Goal: Navigation & Orientation: Find specific page/section

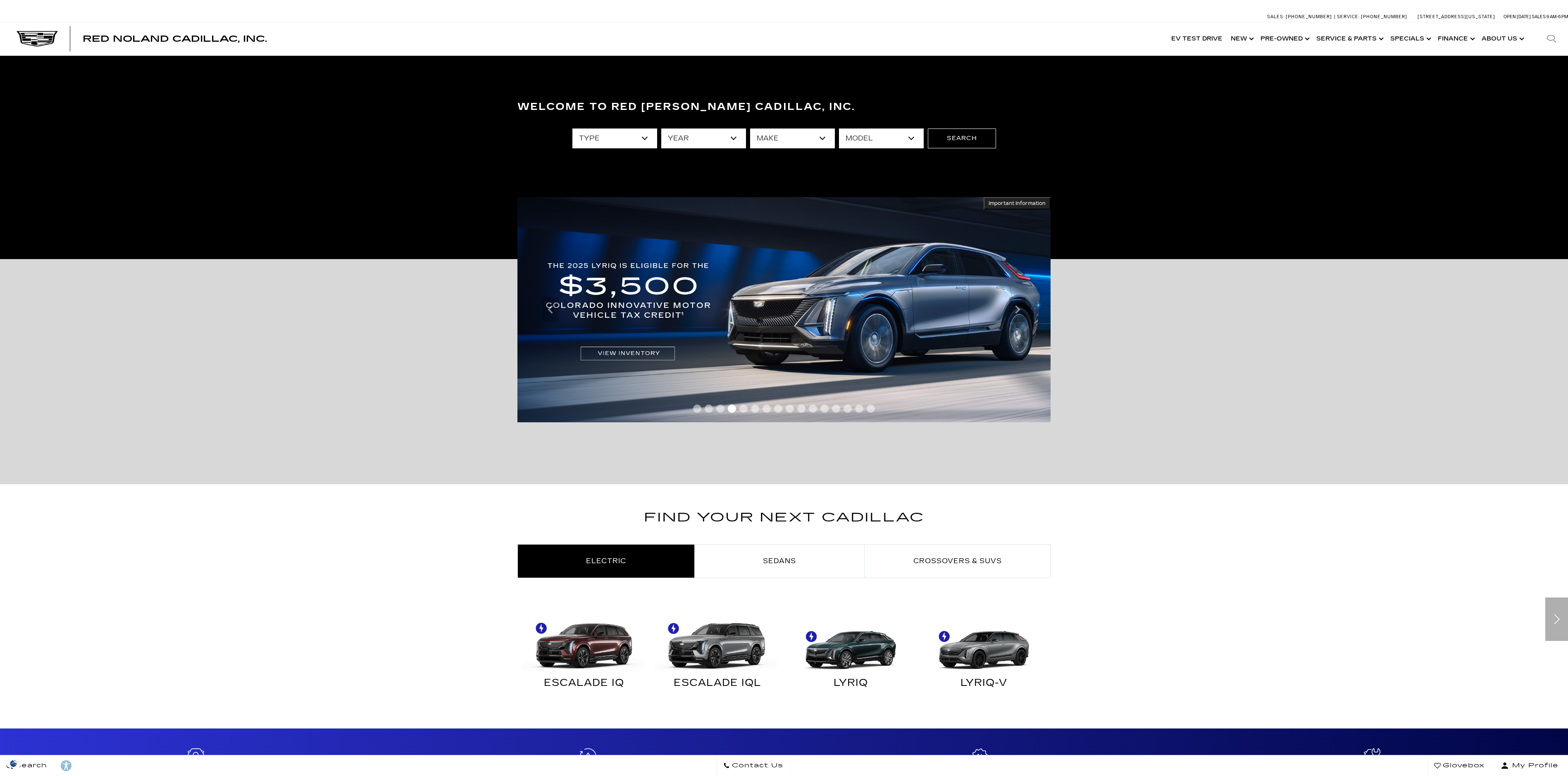
click at [641, 134] on select "type" at bounding box center [614, 138] width 85 height 20
click at [753, 561] on link "Sedans" at bounding box center [779, 561] width 169 height 33
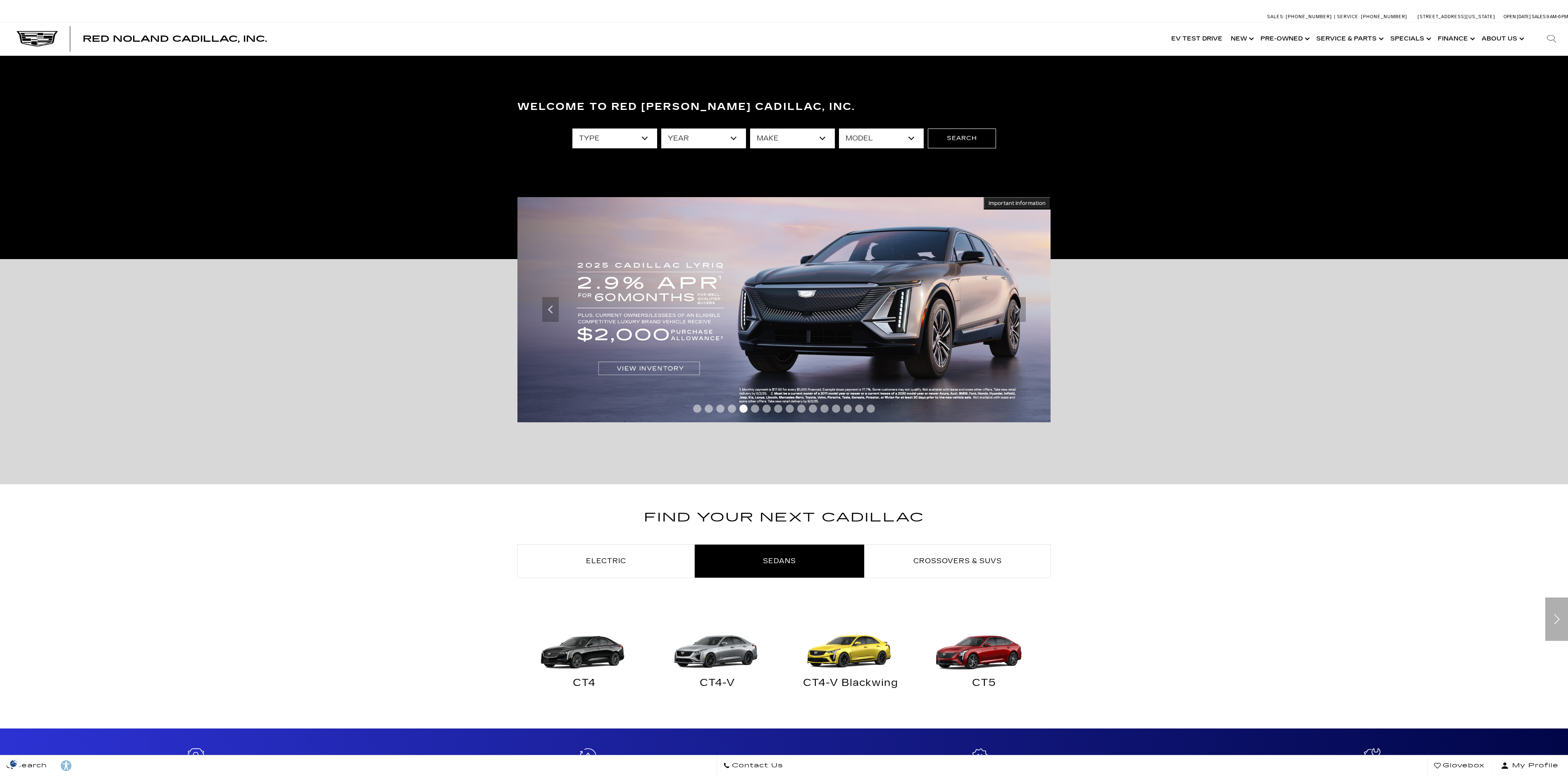
click at [985, 654] on img at bounding box center [982, 641] width 125 height 62
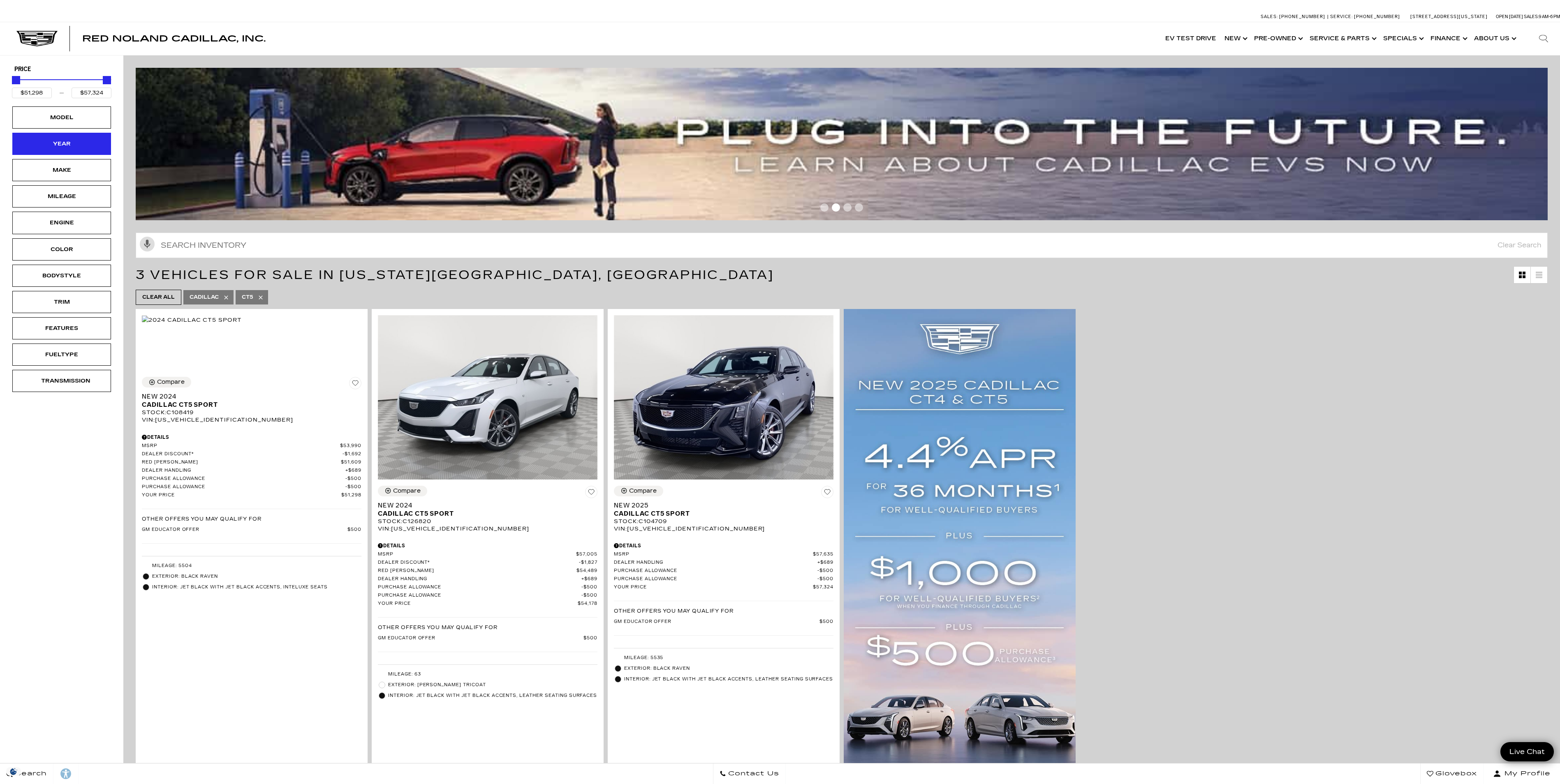
click at [70, 146] on div "Year" at bounding box center [62, 143] width 41 height 9
